Goal: Communication & Community: Answer question/provide support

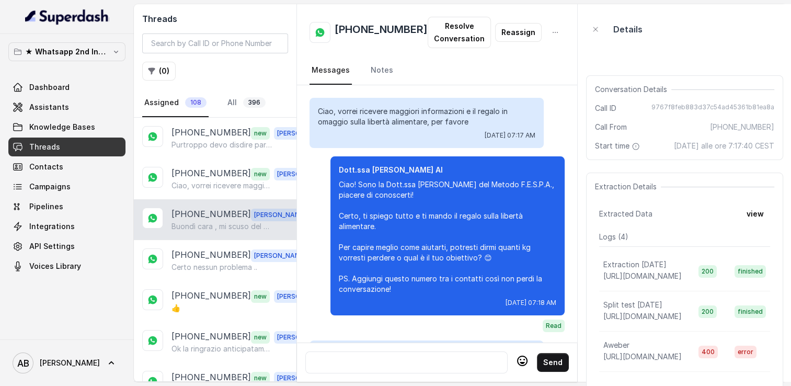
scroll to position [1379, 0]
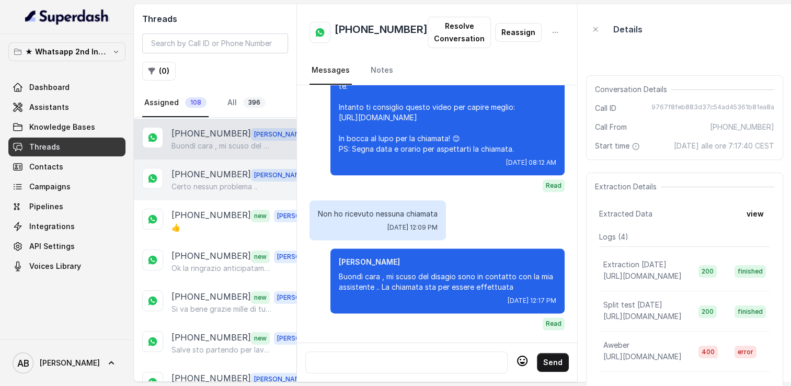
drag, startPoint x: 225, startPoint y: 196, endPoint x: 221, endPoint y: 183, distance: 13.6
click at [225, 196] on div "[PHONE_NUMBER] [PERSON_NAME] nessun problema .." at bounding box center [215, 180] width 163 height 41
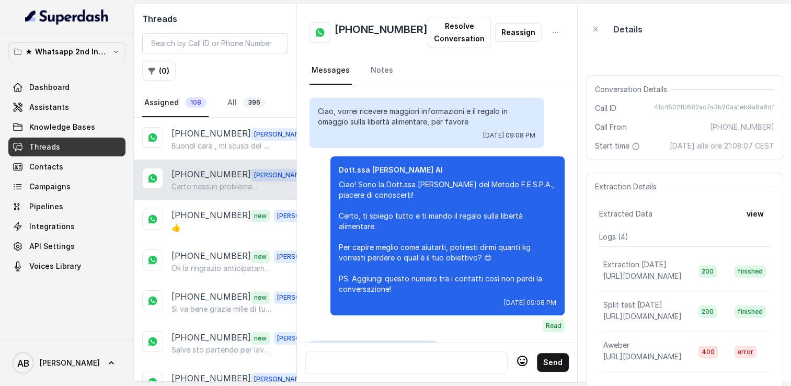
scroll to position [2038, 0]
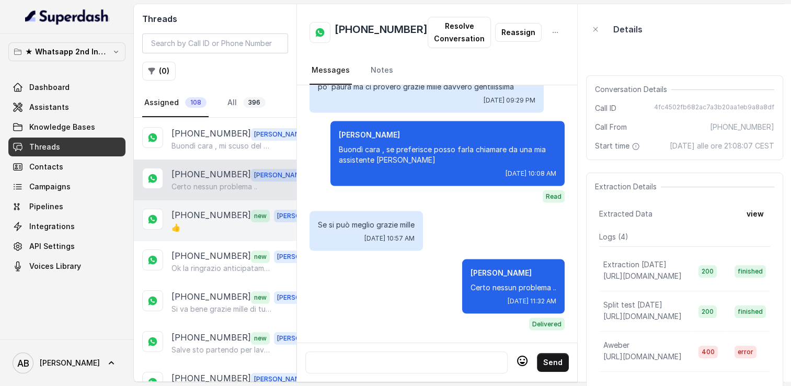
click at [220, 176] on p "[PHONE_NUMBER]" at bounding box center [211, 175] width 79 height 14
click at [225, 224] on div "👍" at bounding box center [245, 227] width 146 height 10
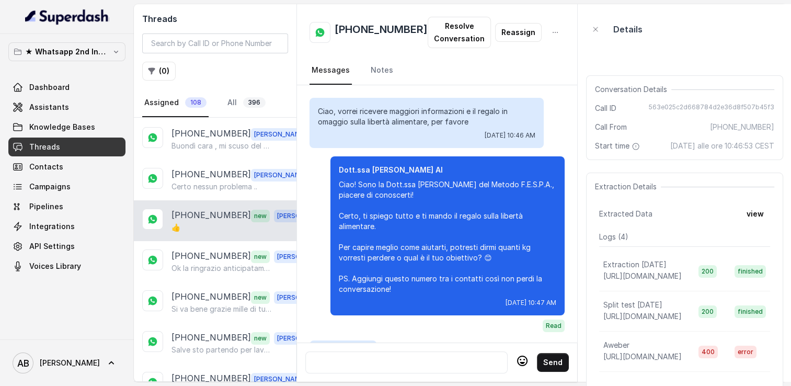
scroll to position [1441, 0]
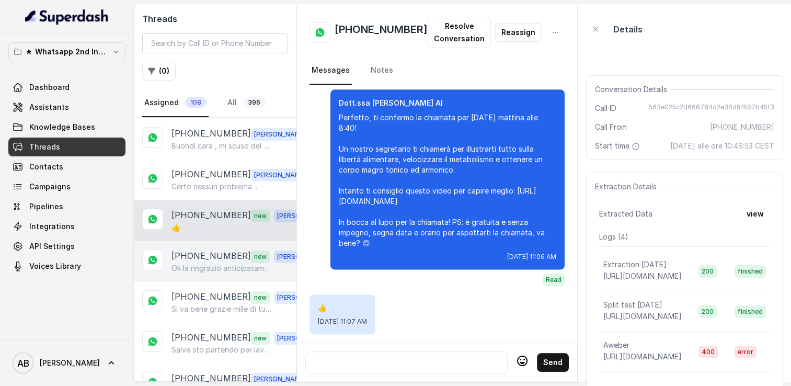
click at [221, 254] on p "[PHONE_NUMBER]" at bounding box center [211, 256] width 79 height 14
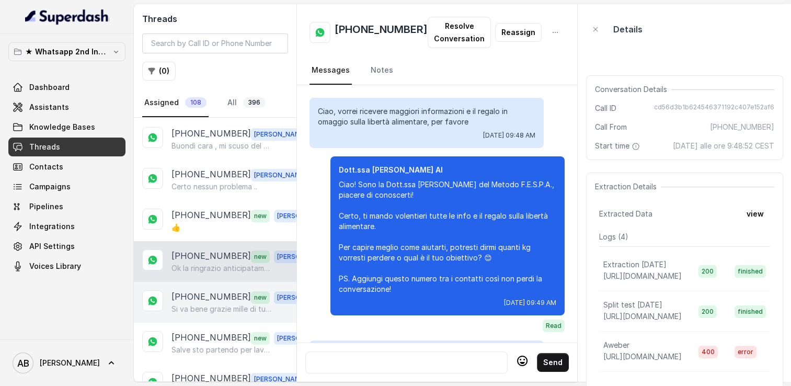
scroll to position [1377, 0]
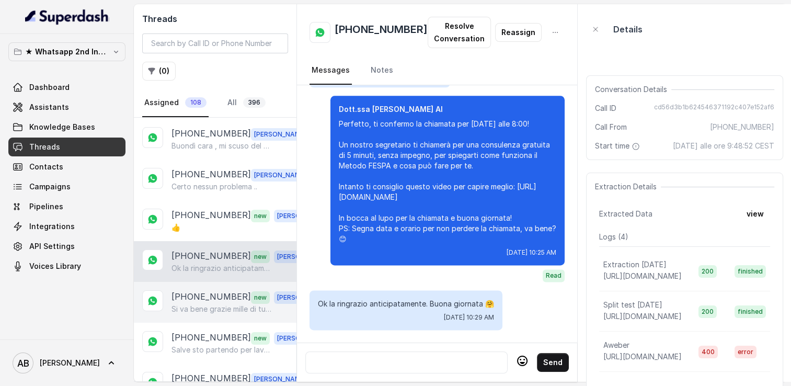
click at [230, 298] on p "[PHONE_NUMBER]" at bounding box center [211, 297] width 79 height 14
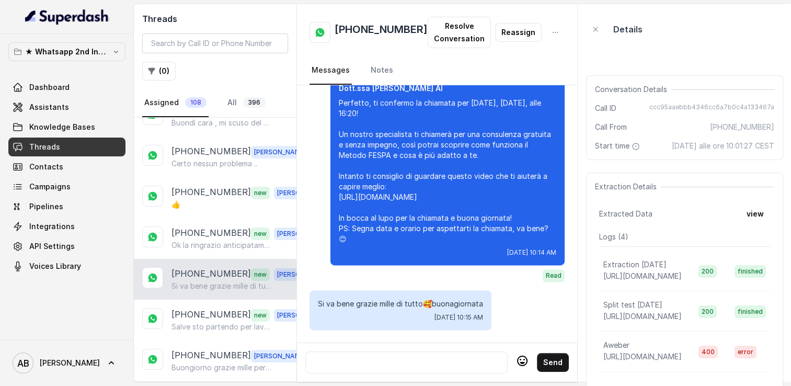
scroll to position [133, 0]
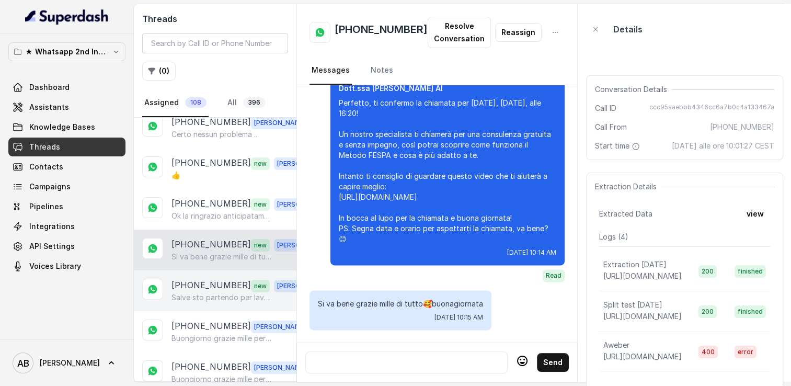
click at [210, 285] on p "[PHONE_NUMBER]" at bounding box center [211, 286] width 79 height 14
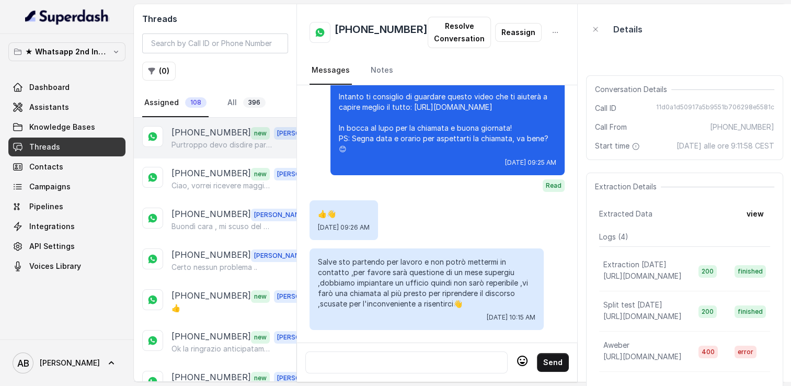
click at [203, 152] on div "[PHONE_NUMBER] new [PERSON_NAME] devo disdire partiamo ora per le vacanze ci se…" at bounding box center [215, 138] width 163 height 41
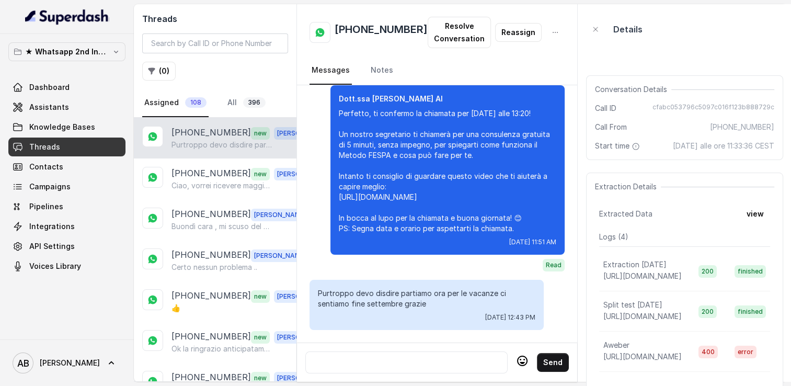
scroll to position [1274, 0]
click at [223, 217] on p "[PHONE_NUMBER]" at bounding box center [211, 215] width 79 height 14
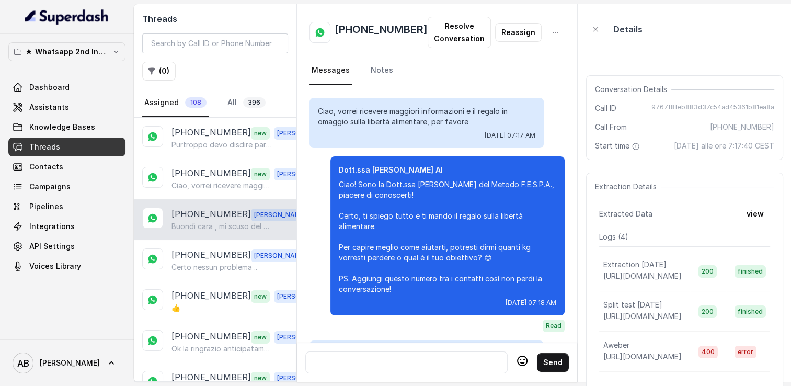
scroll to position [1379, 0]
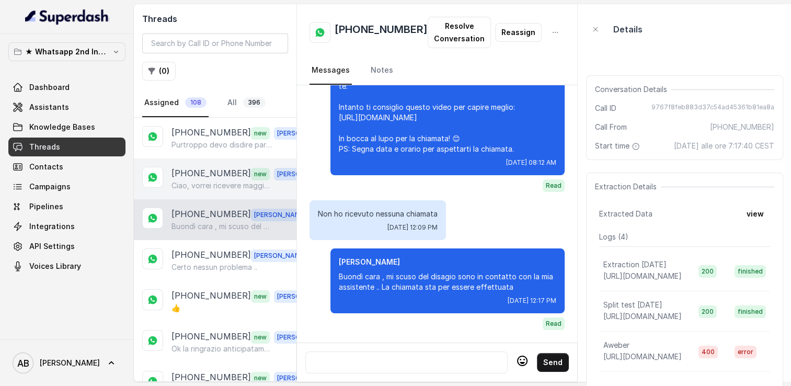
click at [202, 183] on p "Ciao, vorrei ricevere maggiori informazioni e il regalo in omaggio sulla libert…" at bounding box center [222, 185] width 100 height 10
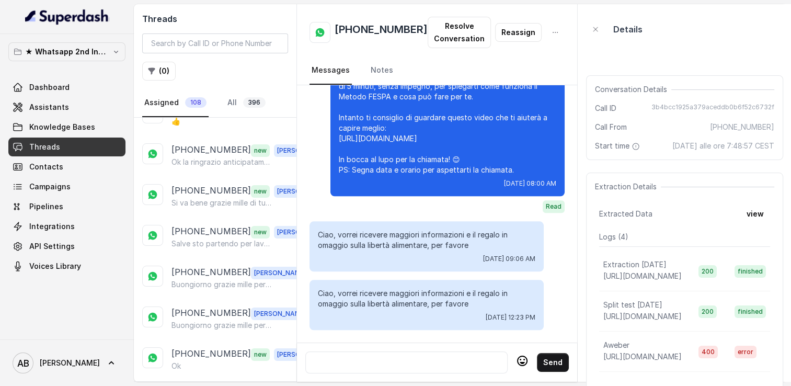
scroll to position [209, 0]
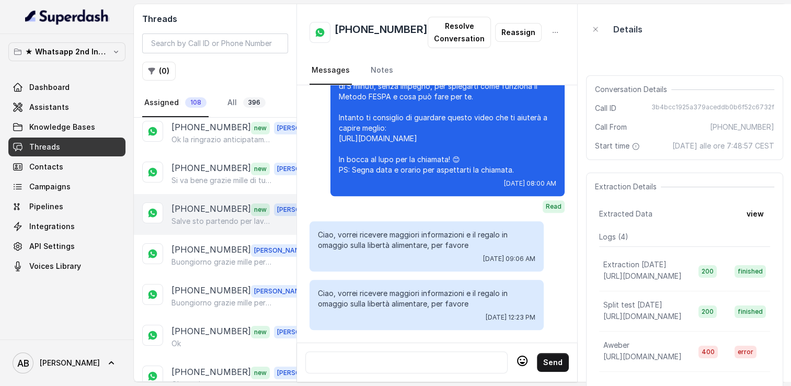
click at [204, 208] on p "[PHONE_NUMBER]" at bounding box center [211, 209] width 79 height 14
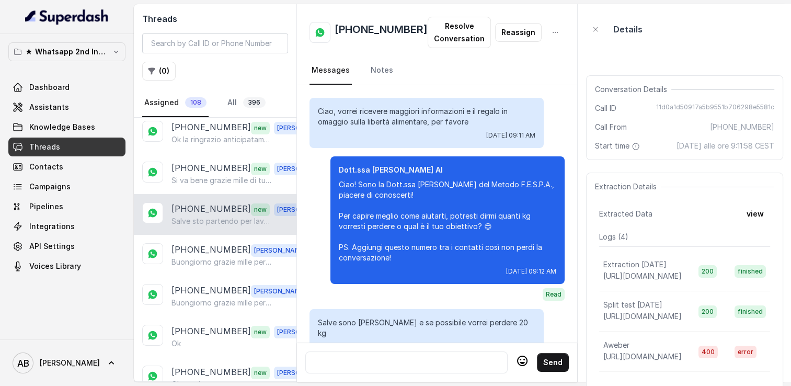
scroll to position [1354, 0]
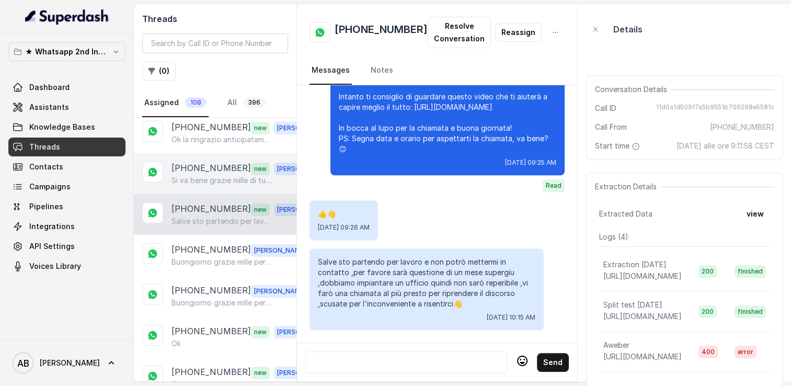
click at [198, 175] on p "Si va bene grazie mille di tutto🥰buonagiornata" at bounding box center [222, 180] width 100 height 10
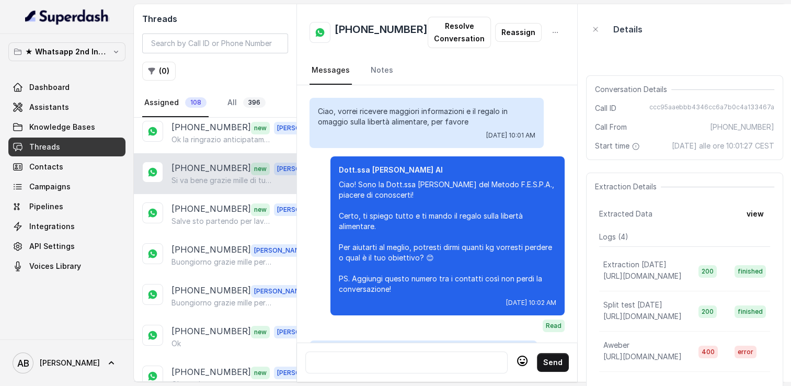
scroll to position [1533, 0]
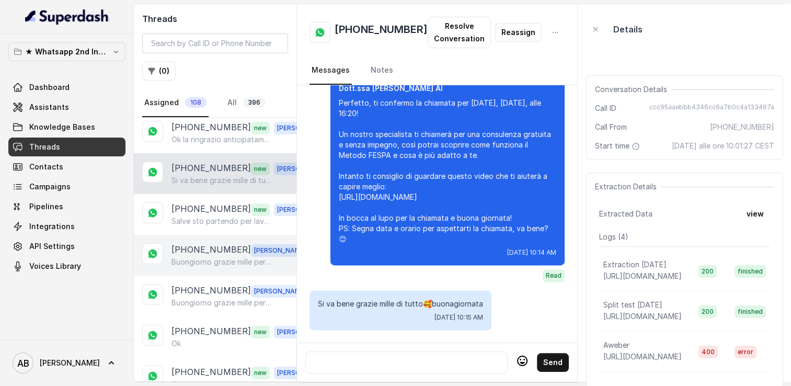
click at [190, 243] on p "[PHONE_NUMBER]" at bounding box center [211, 250] width 79 height 14
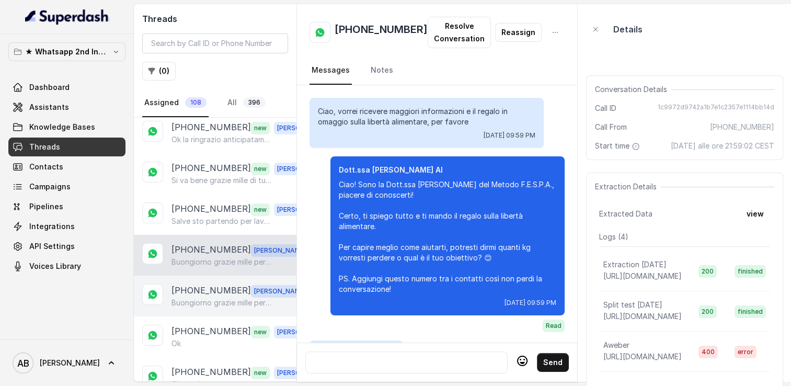
scroll to position [1469, 0]
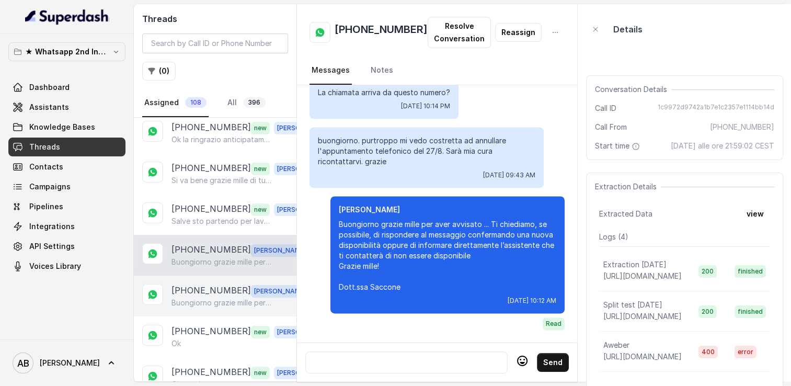
click at [193, 276] on div "[PHONE_NUMBER] [PERSON_NAME] grazie mille per aver avvisato ... Ti chiediamo, s…" at bounding box center [215, 296] width 163 height 41
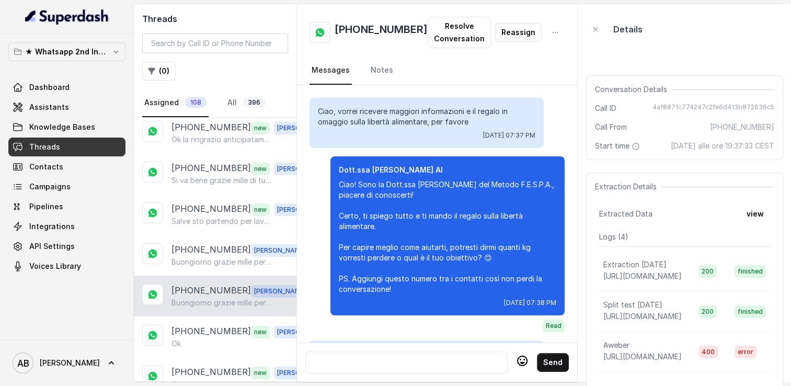
scroll to position [1441, 0]
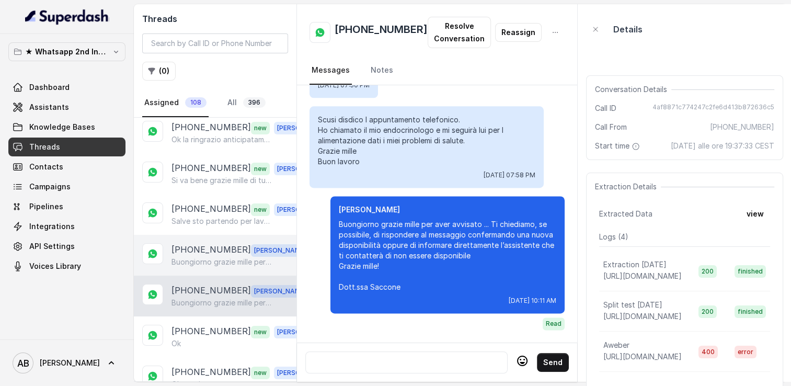
click at [192, 249] on p "[PHONE_NUMBER]" at bounding box center [211, 250] width 79 height 14
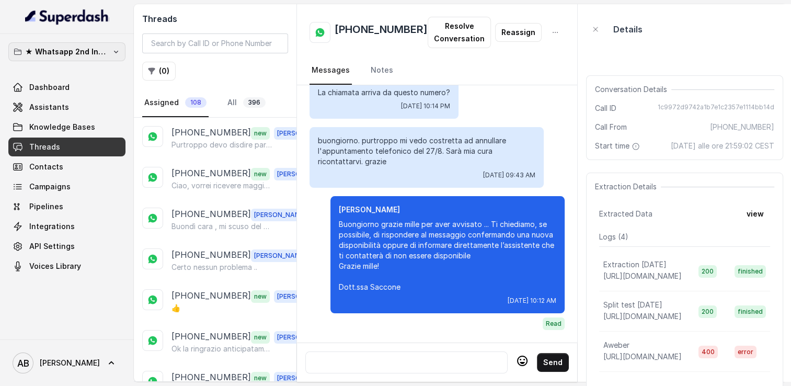
click at [83, 51] on p "★ Whatsapp 2nd Inbound BM5" at bounding box center [67, 52] width 84 height 13
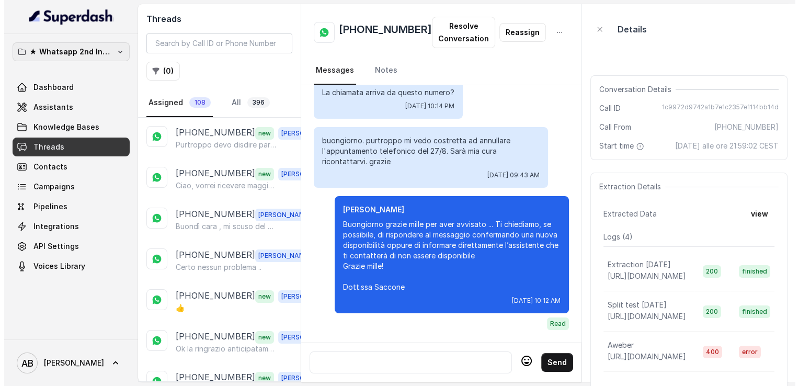
scroll to position [1458, 0]
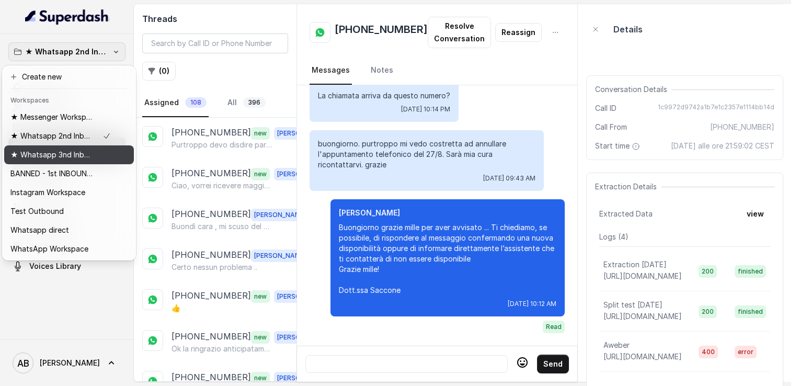
click at [94, 159] on div "★ Whatsapp 3nd Inbound BM5" at bounding box center [60, 155] width 100 height 13
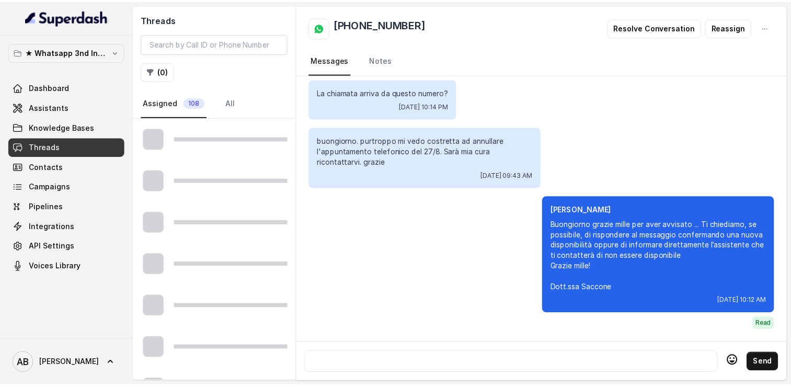
scroll to position [1356, 0]
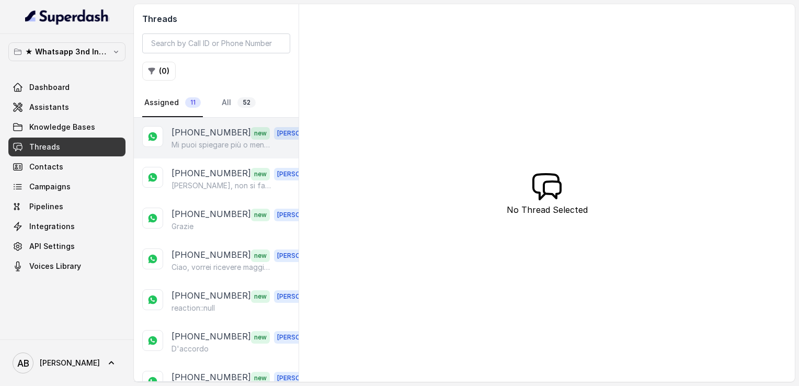
click at [211, 151] on div "[PHONE_NUMBER] new [PERSON_NAME] puoi spiegare più o meno di cosa si tratta, qu…" at bounding box center [216, 138] width 165 height 41
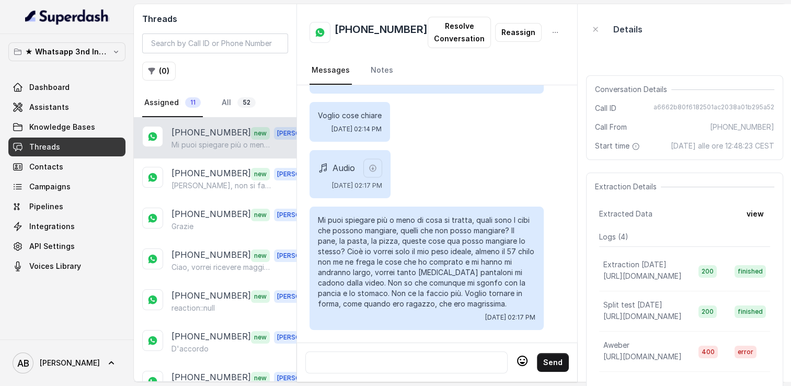
scroll to position [1981, 0]
click at [439, 356] on div at bounding box center [406, 362] width 193 height 13
click at [519, 356] on icon at bounding box center [522, 361] width 10 height 10
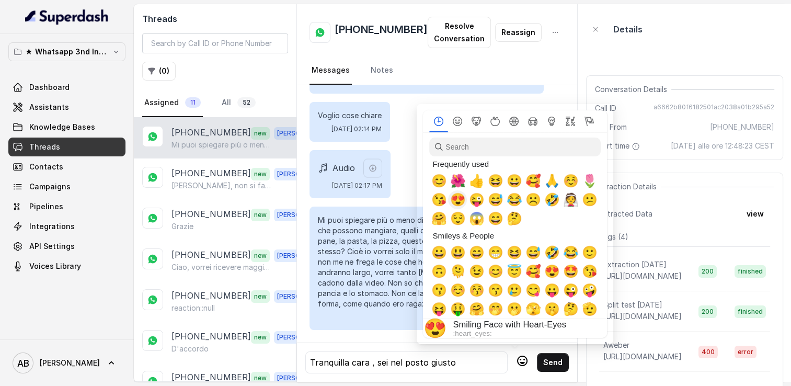
click at [437, 183] on span "😊" at bounding box center [439, 181] width 16 height 15
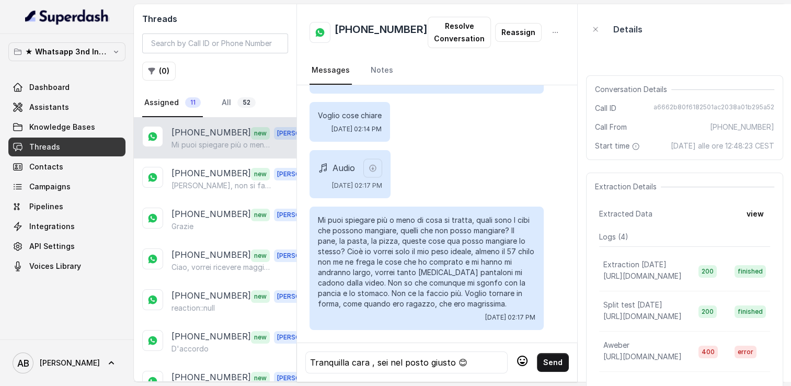
click at [473, 358] on div "Tranquilla cara , sei nel posto giusto 😊" at bounding box center [406, 362] width 193 height 13
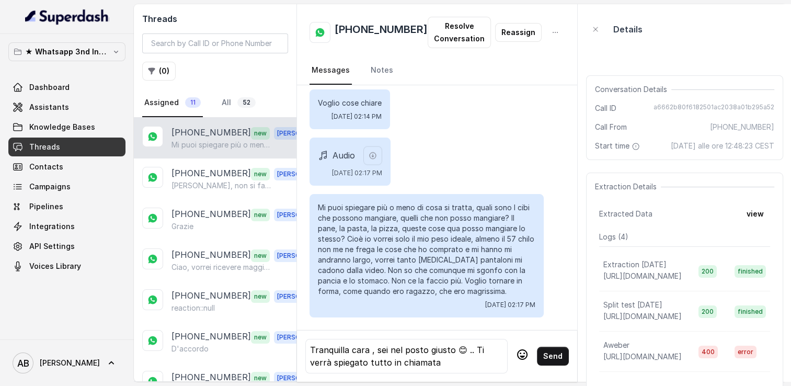
click at [516, 348] on icon at bounding box center [522, 354] width 13 height 13
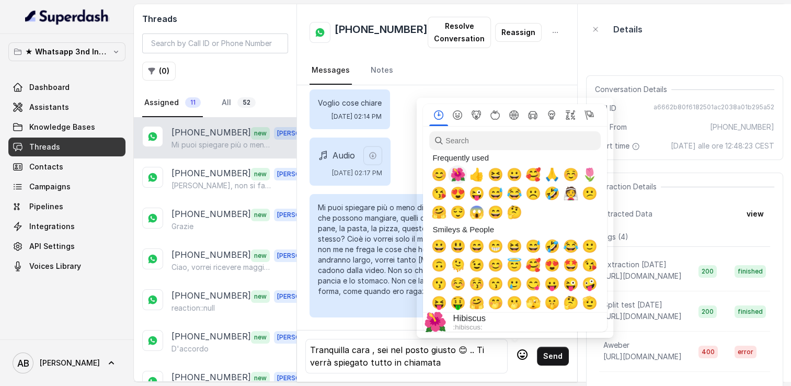
click at [457, 177] on span "🌺" at bounding box center [458, 174] width 16 height 15
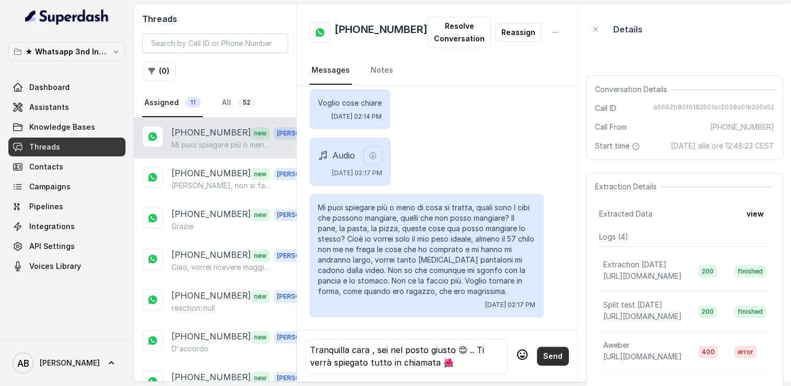
click at [555, 351] on button "Send" at bounding box center [553, 356] width 32 height 19
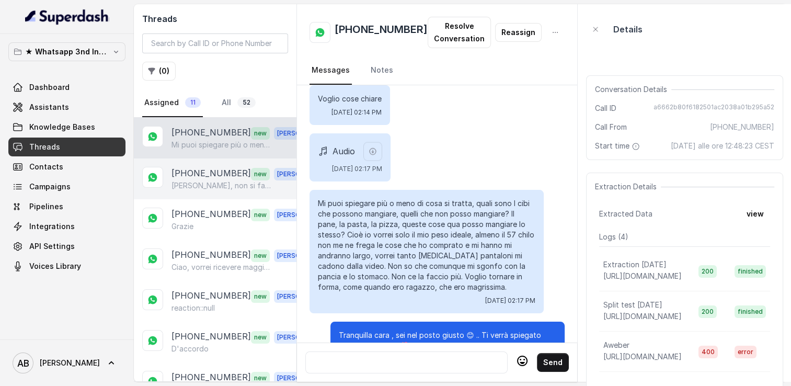
click at [188, 172] on p "[PHONE_NUMBER]" at bounding box center [211, 174] width 79 height 14
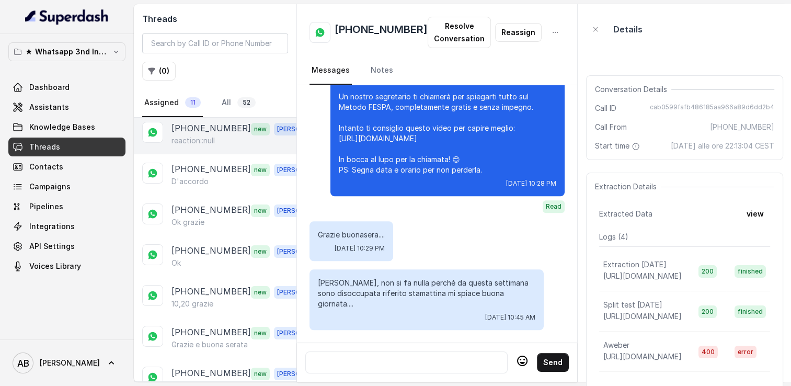
scroll to position [179, 0]
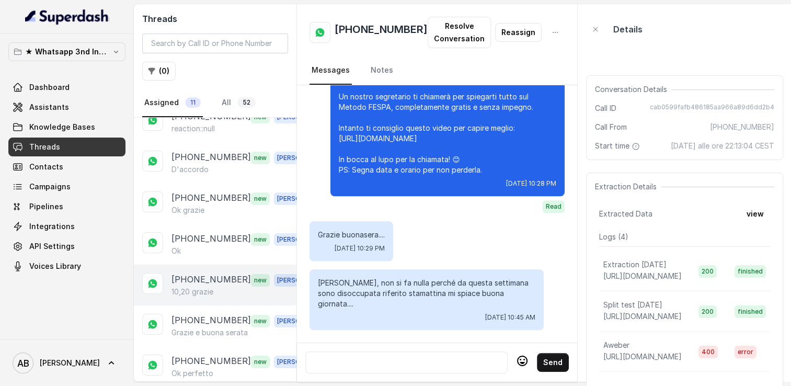
click at [222, 276] on p "[PHONE_NUMBER]" at bounding box center [211, 280] width 79 height 14
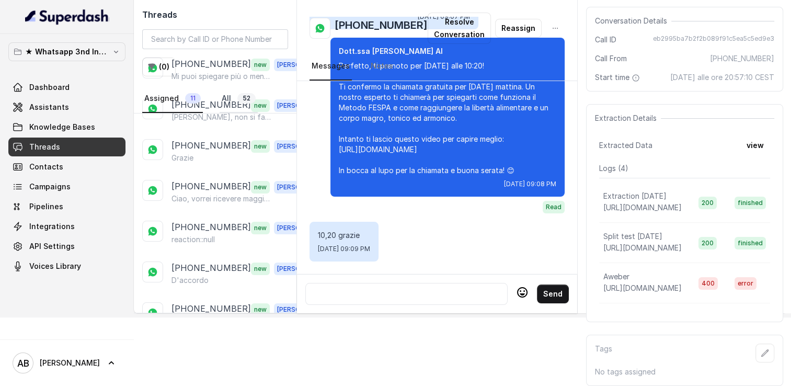
click at [237, 99] on span "52" at bounding box center [246, 98] width 18 height 10
